Goal: Entertainment & Leisure: Consume media (video, audio)

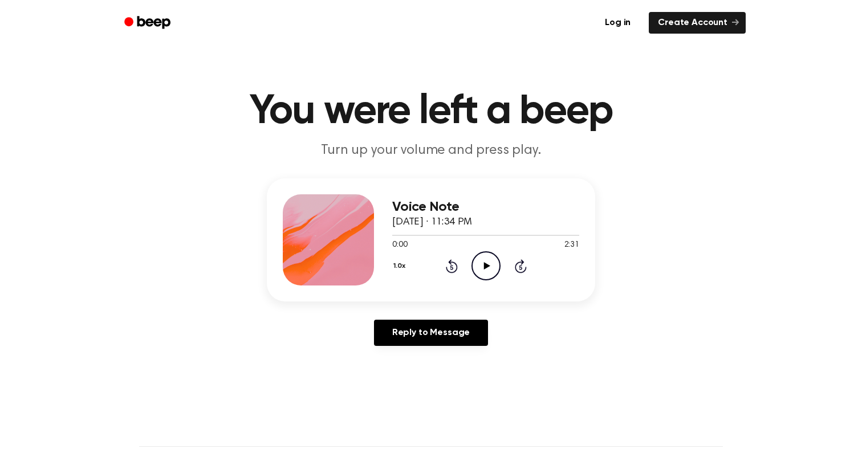
click at [489, 267] on icon "Play Audio" at bounding box center [485, 265] width 29 height 29
click at [478, 264] on icon "Play Audio" at bounding box center [485, 265] width 29 height 29
click at [484, 268] on icon at bounding box center [486, 265] width 6 height 7
